Goal: Communication & Community: Participate in discussion

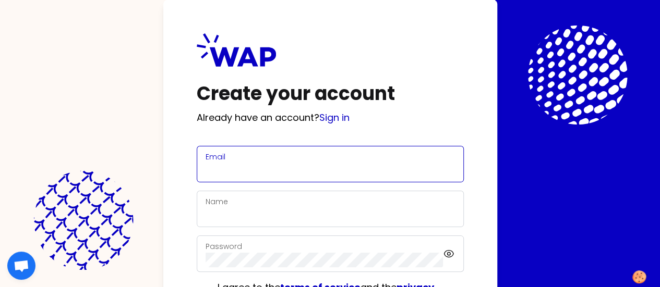
click at [205, 165] on input "Email" at bounding box center [329, 170] width 249 height 15
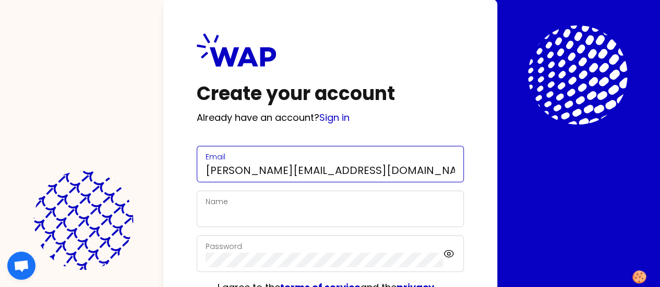
click at [205, 173] on input "claudine.sornay@gmail.com" at bounding box center [329, 170] width 249 height 15
type input "claudine.sornay@somfy.com"
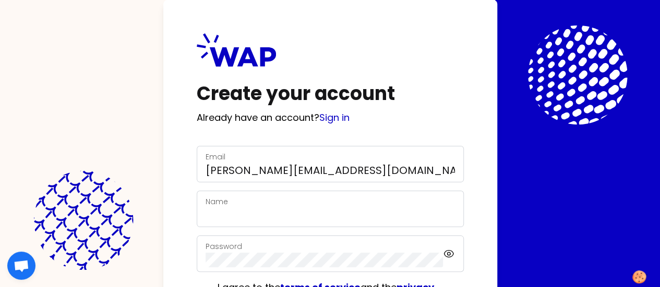
click at [205, 206] on div "Name" at bounding box center [329, 209] width 249 height 27
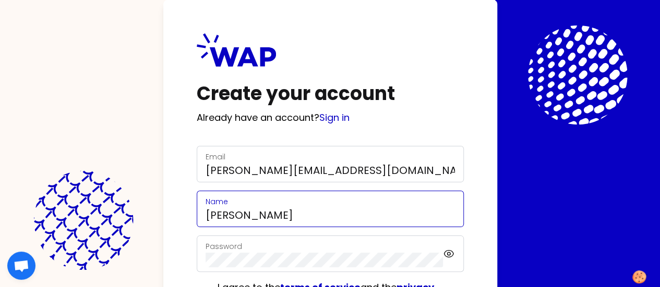
type input "Claudine Sornay"
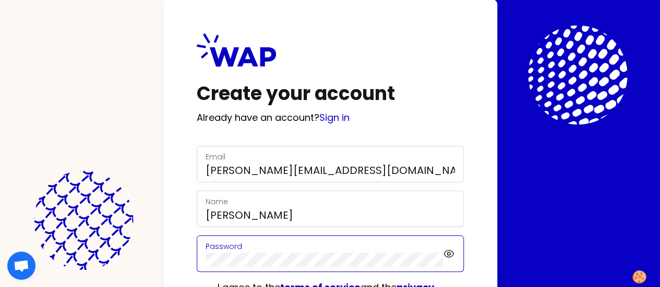
scroll to position [92, 0]
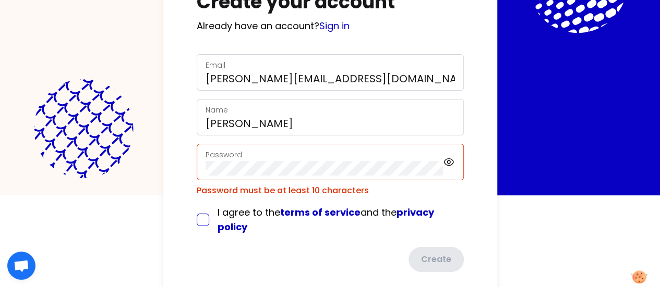
click at [197, 200] on form "Email claudine.sornay@somfy.com Name Claudine Sornay Password Password must be …" at bounding box center [330, 163] width 267 height 218
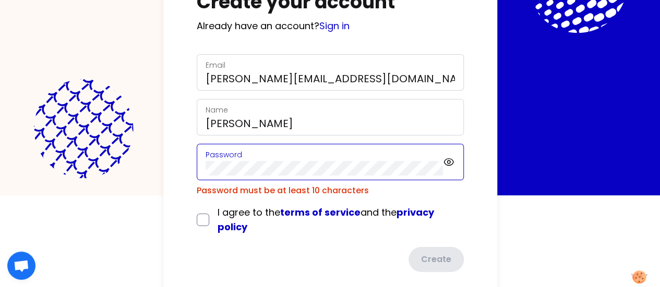
click at [163, 161] on div "Create your account Already have an account? Sign in Email claudine.sornay@somf…" at bounding box center [330, 106] width 334 height 397
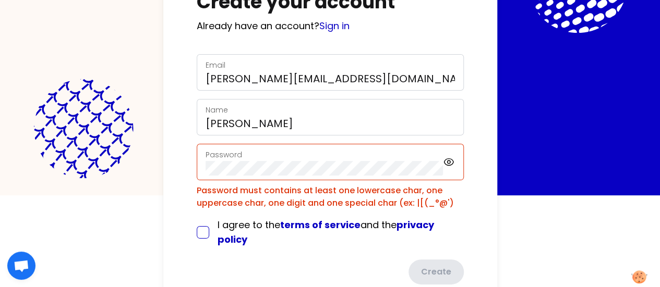
click at [197, 232] on input "checkbox" at bounding box center [203, 232] width 13 height 13
checkbox input "true"
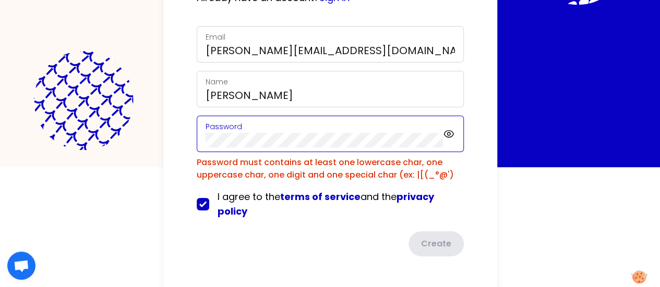
scroll to position [94, 0]
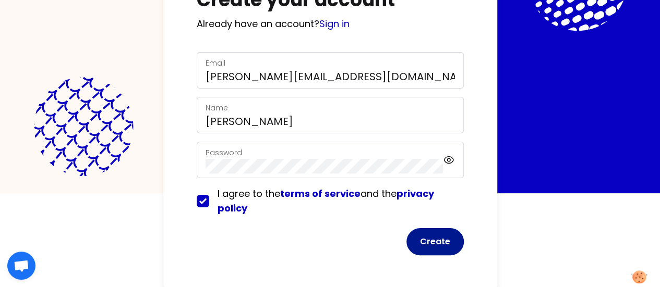
click at [406, 244] on button "Create" at bounding box center [434, 241] width 57 height 27
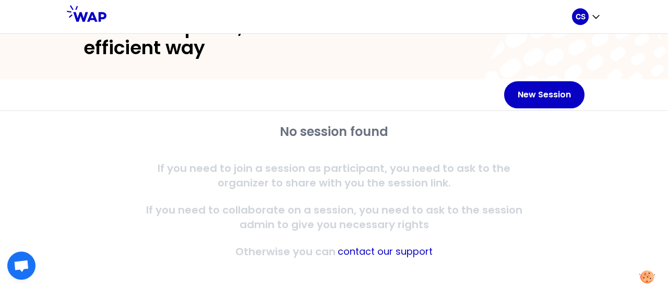
scroll to position [56, 0]
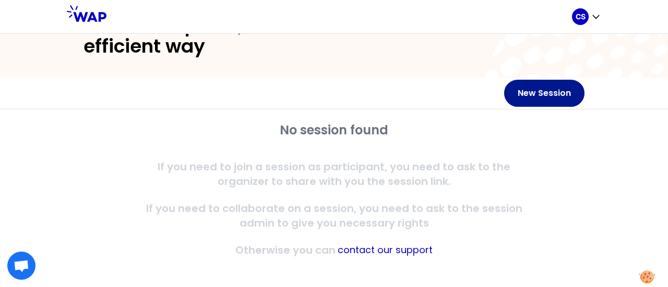
click at [528, 98] on button "New Session" at bounding box center [544, 93] width 80 height 27
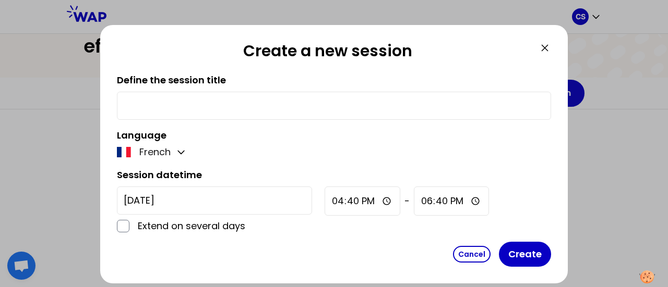
click at [215, 99] on input "text" at bounding box center [334, 106] width 420 height 15
click at [546, 46] on icon at bounding box center [544, 48] width 6 height 6
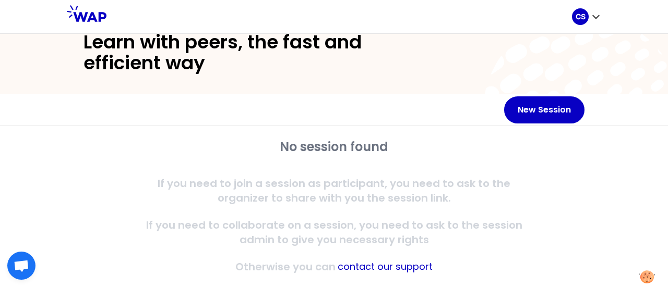
scroll to position [59, 0]
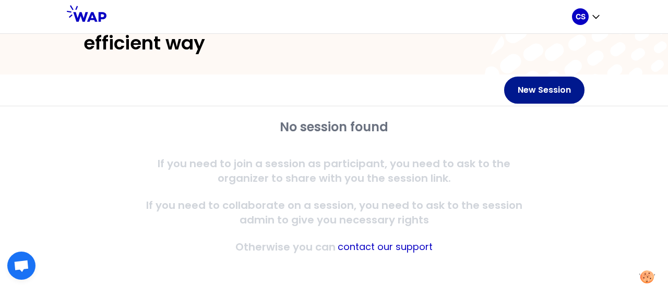
click at [540, 89] on button "New Session" at bounding box center [544, 90] width 80 height 27
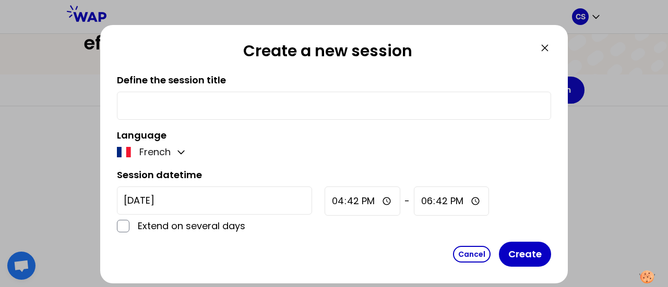
click at [180, 110] on input "text" at bounding box center [334, 106] width 420 height 15
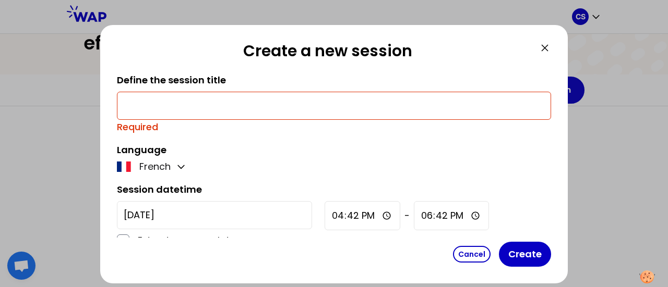
click at [542, 53] on icon at bounding box center [544, 48] width 13 height 13
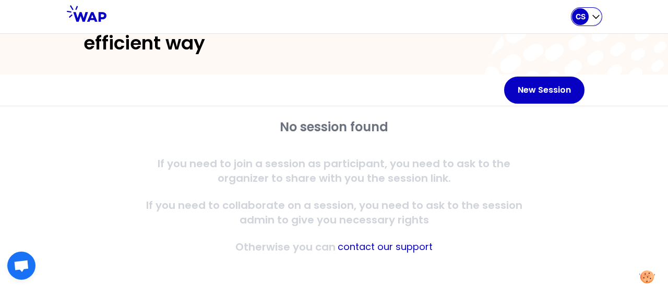
click at [599, 14] on icon "button" at bounding box center [595, 16] width 10 height 10
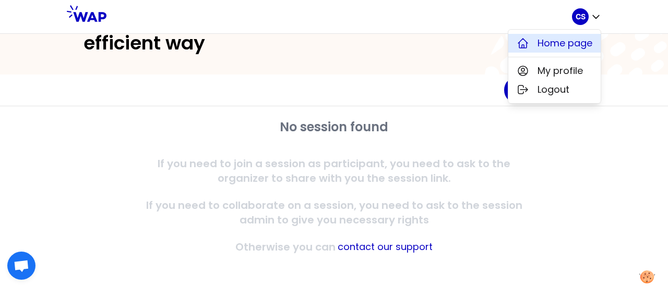
click at [548, 44] on span "Home page" at bounding box center [564, 43] width 55 height 15
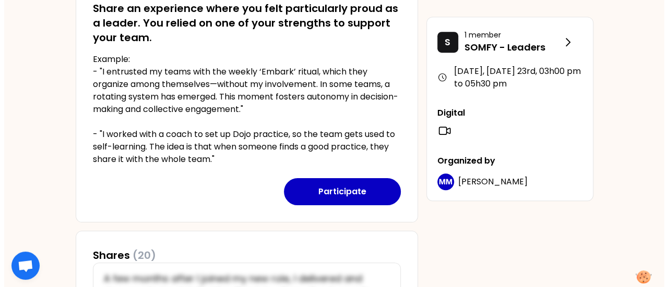
scroll to position [269, 0]
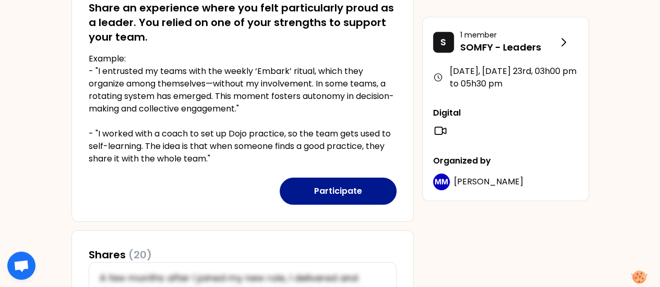
click at [342, 189] on button "Participate" at bounding box center [338, 191] width 117 height 27
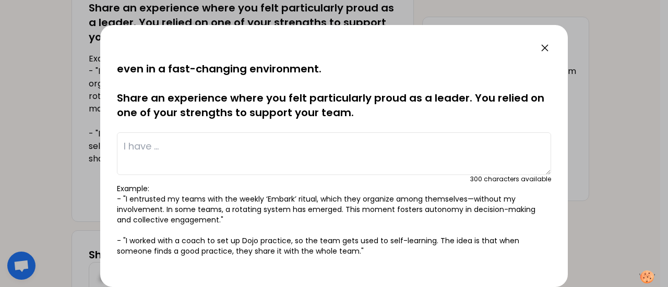
scroll to position [13, 0]
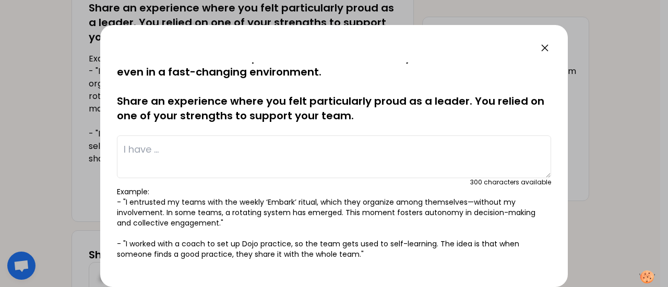
click at [156, 149] on textarea at bounding box center [334, 157] width 434 height 43
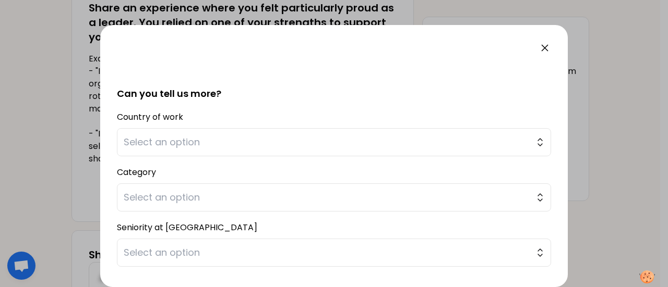
scroll to position [212, 0]
type textarea "I have introduced the "KISS" retrospective every 6 months with my team: we shar…"
click at [168, 136] on span "Select an option" at bounding box center [327, 141] width 406 height 15
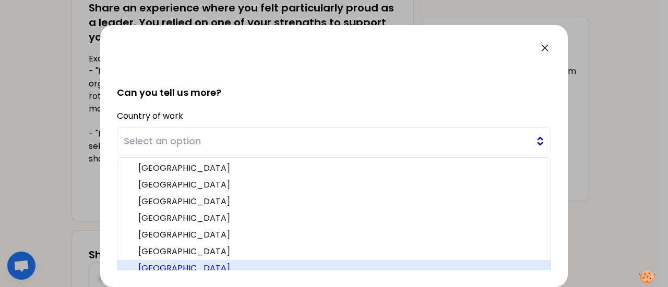
scroll to position [217, 0]
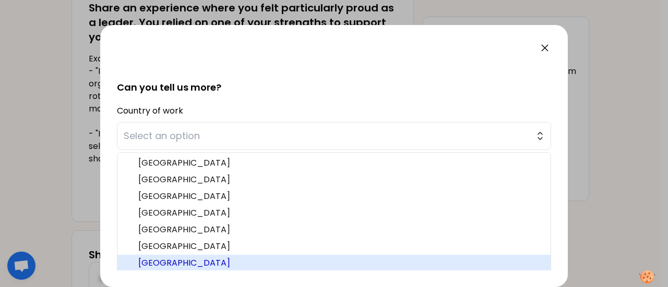
click at [156, 262] on span "[GEOGRAPHIC_DATA]" at bounding box center [340, 263] width 404 height 13
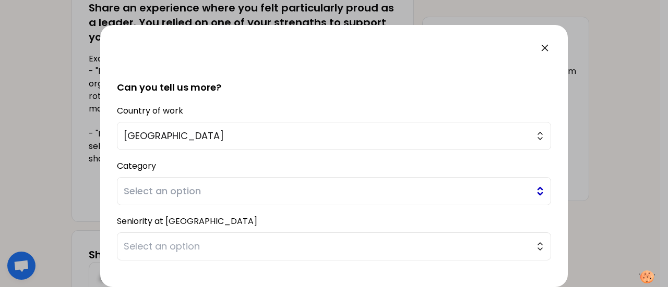
click at [170, 192] on span "Select an option" at bounding box center [327, 191] width 406 height 15
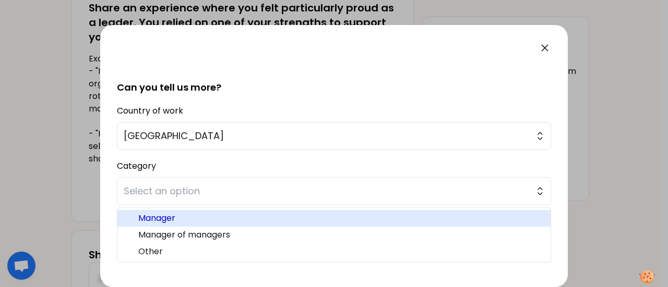
click at [161, 215] on span "Manager" at bounding box center [340, 218] width 404 height 13
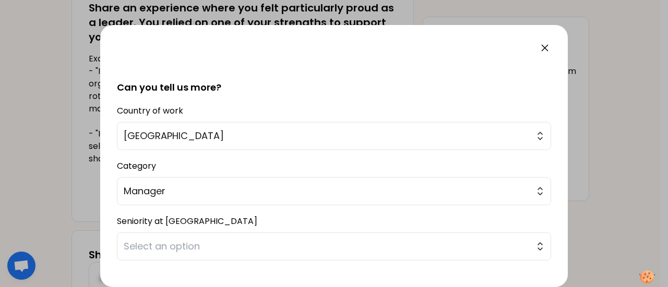
scroll to position [274, 0]
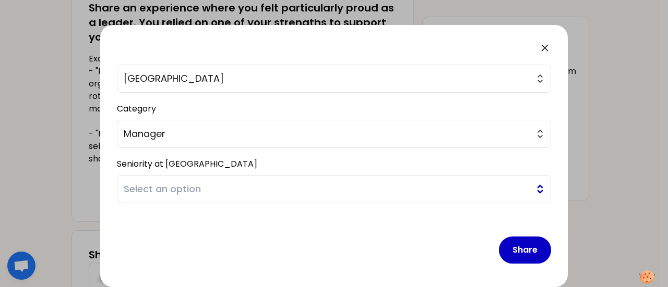
click at [181, 177] on button "Select an option" at bounding box center [334, 189] width 434 height 28
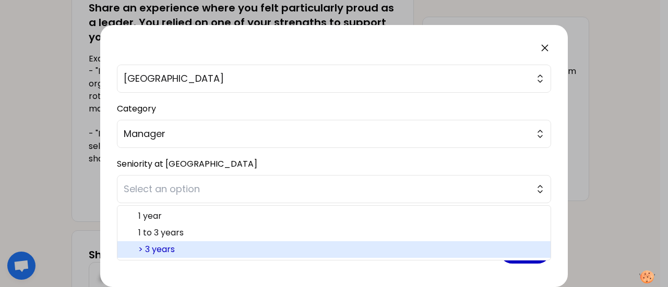
drag, startPoint x: 163, startPoint y: 243, endPoint x: 157, endPoint y: 239, distance: 6.4
click at [157, 241] on li "> 3 years" at bounding box center [333, 249] width 433 height 17
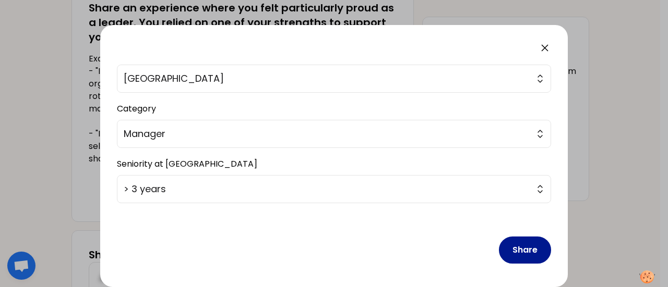
click at [516, 245] on button "Share" at bounding box center [525, 250] width 52 height 27
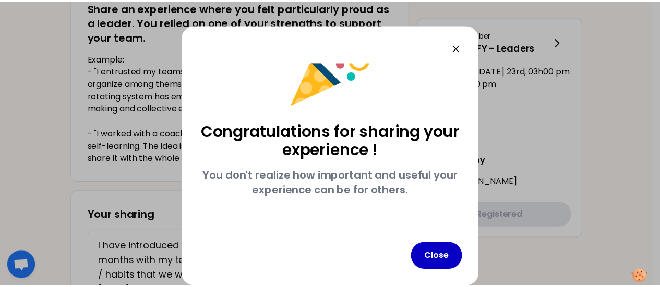
scroll to position [40, 0]
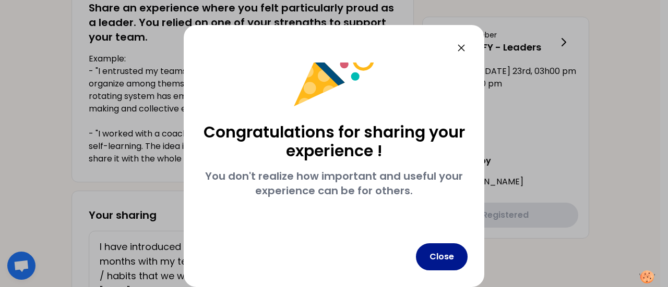
click at [442, 256] on button "Close" at bounding box center [442, 257] width 52 height 27
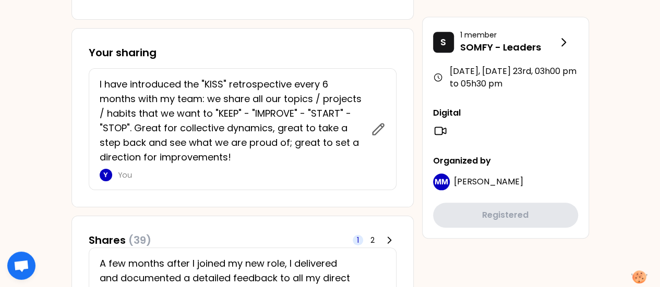
scroll to position [432, 0]
